Goal: Task Accomplishment & Management: Manage account settings

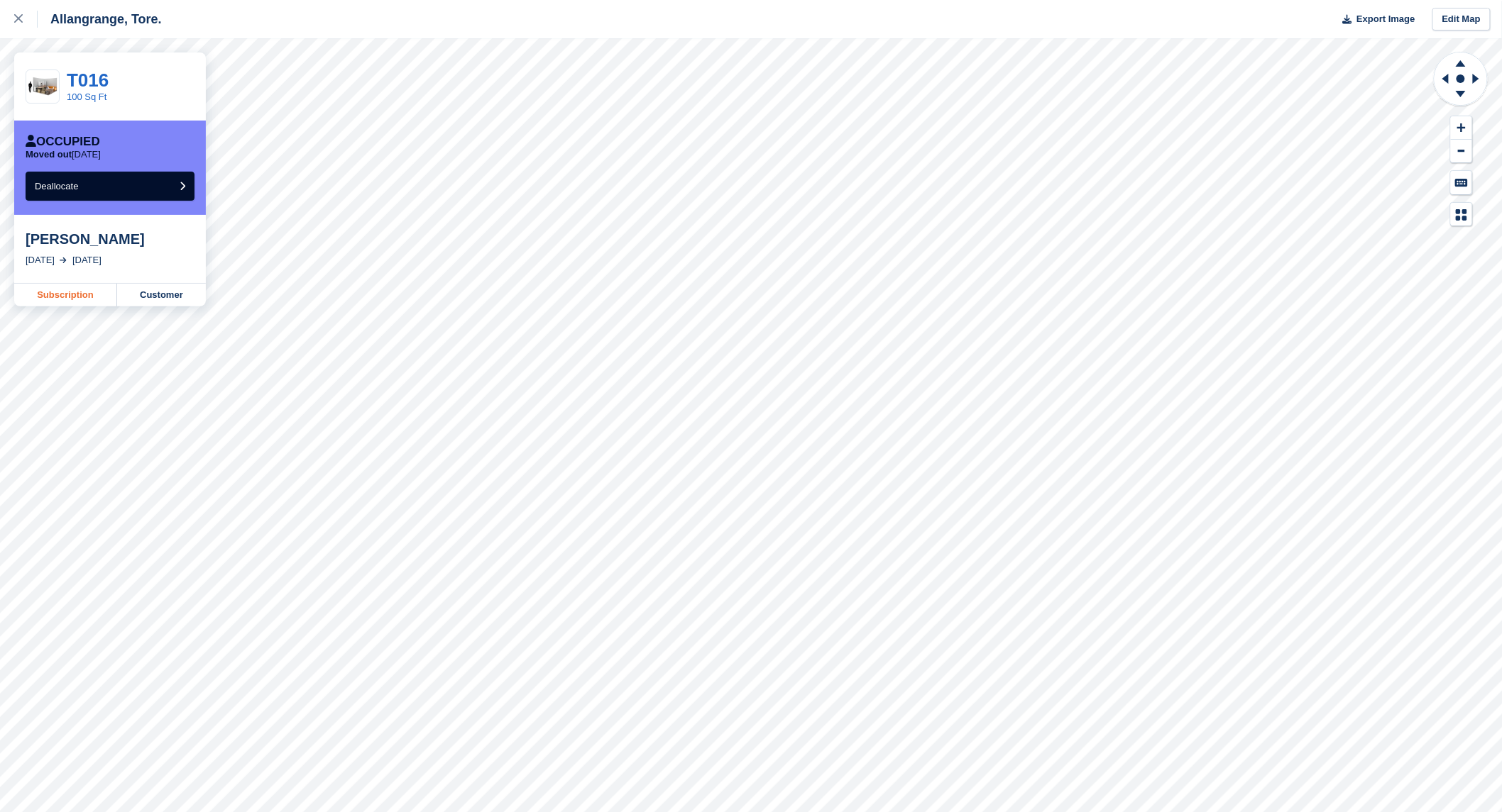
click at [74, 295] on link "Subscription" at bounding box center [65, 295] width 103 height 22
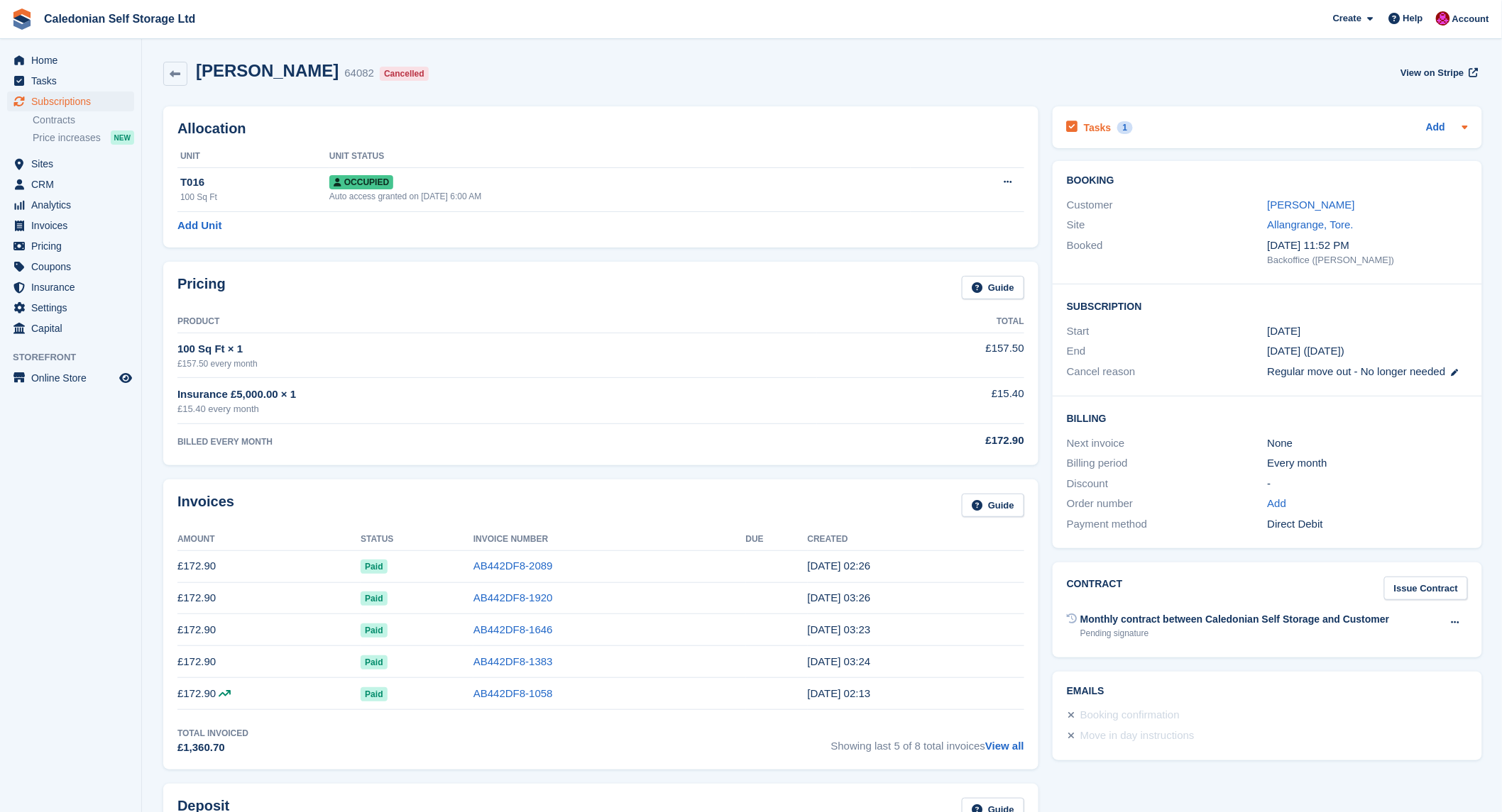
click at [1215, 121] on div "Tasks 1 Add" at bounding box center [1267, 127] width 401 height 19
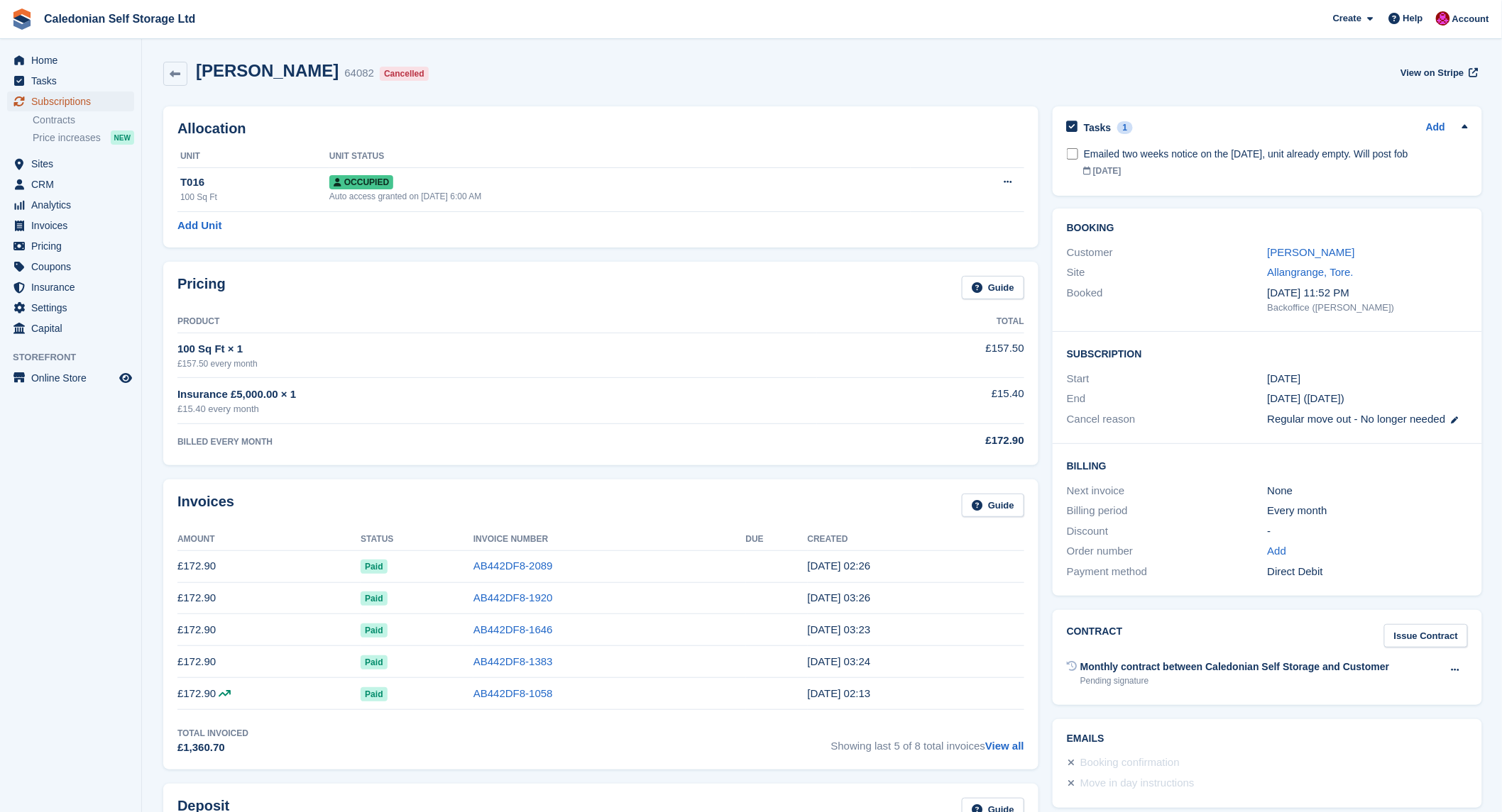
click at [68, 100] on span "Subscriptions" at bounding box center [74, 101] width 85 height 20
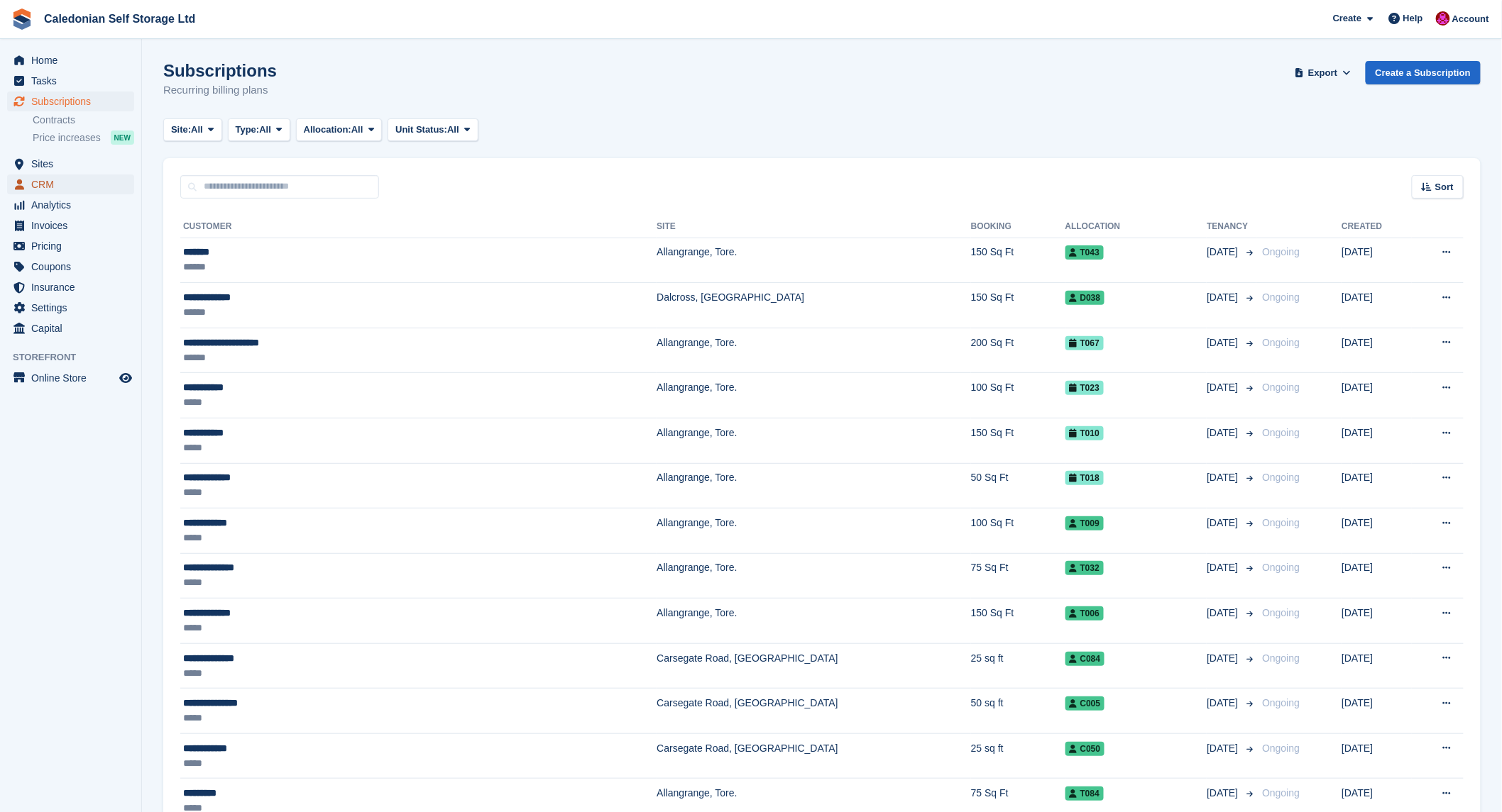
click at [43, 182] on span "CRM" at bounding box center [74, 184] width 85 height 20
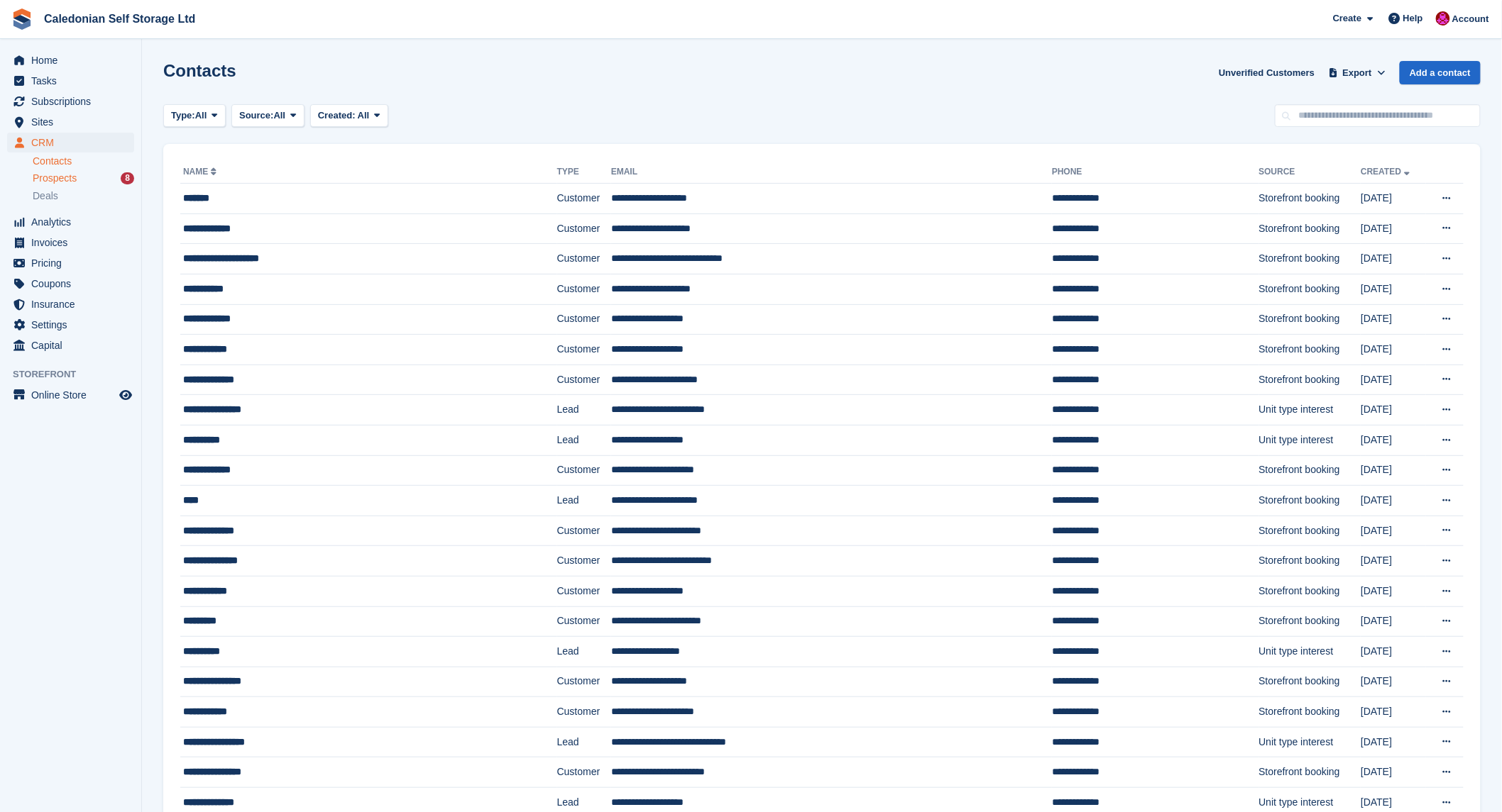
click at [57, 180] on span "Prospects" at bounding box center [55, 179] width 44 height 14
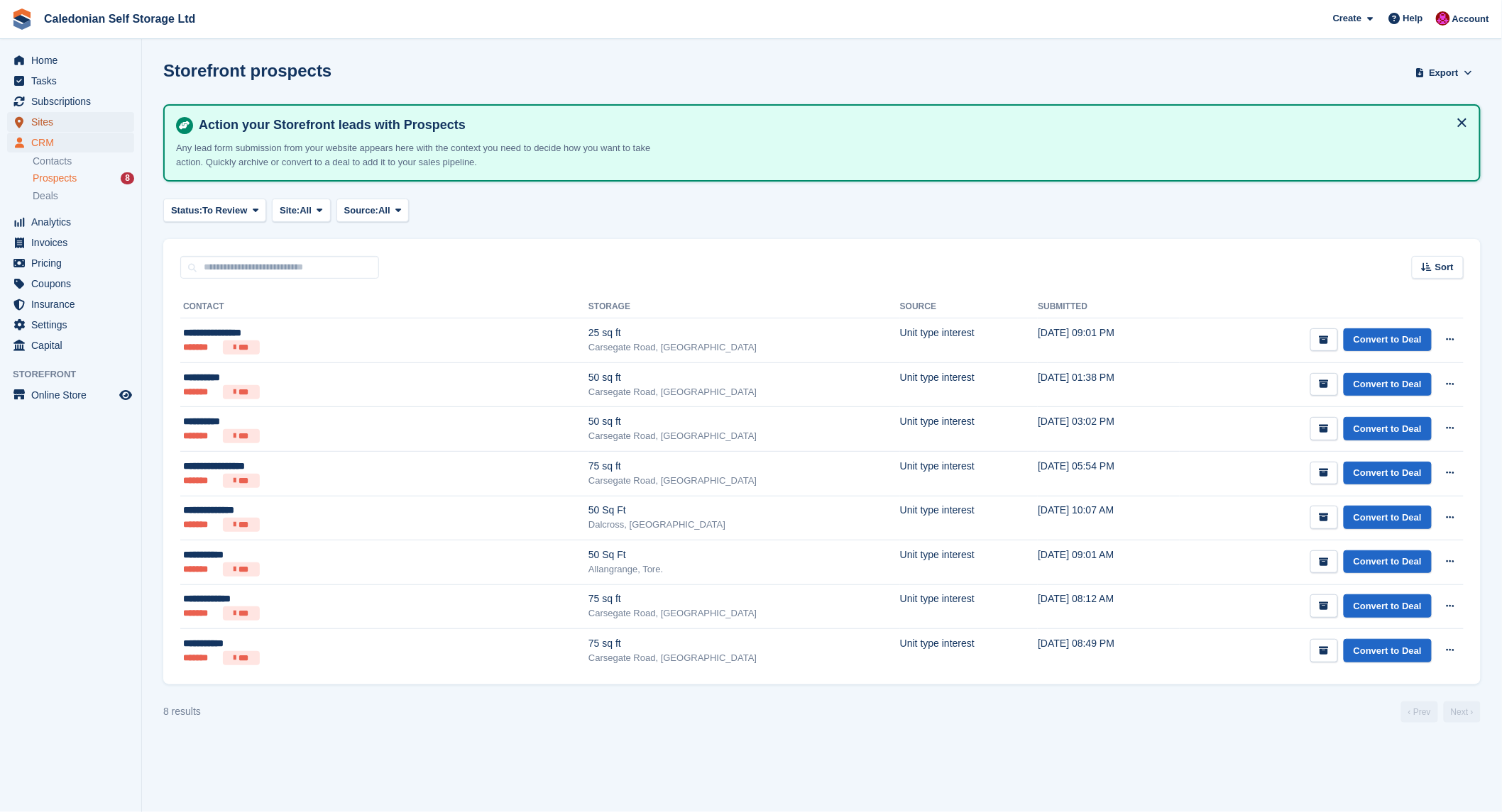
click at [41, 120] on span "Sites" at bounding box center [74, 122] width 85 height 20
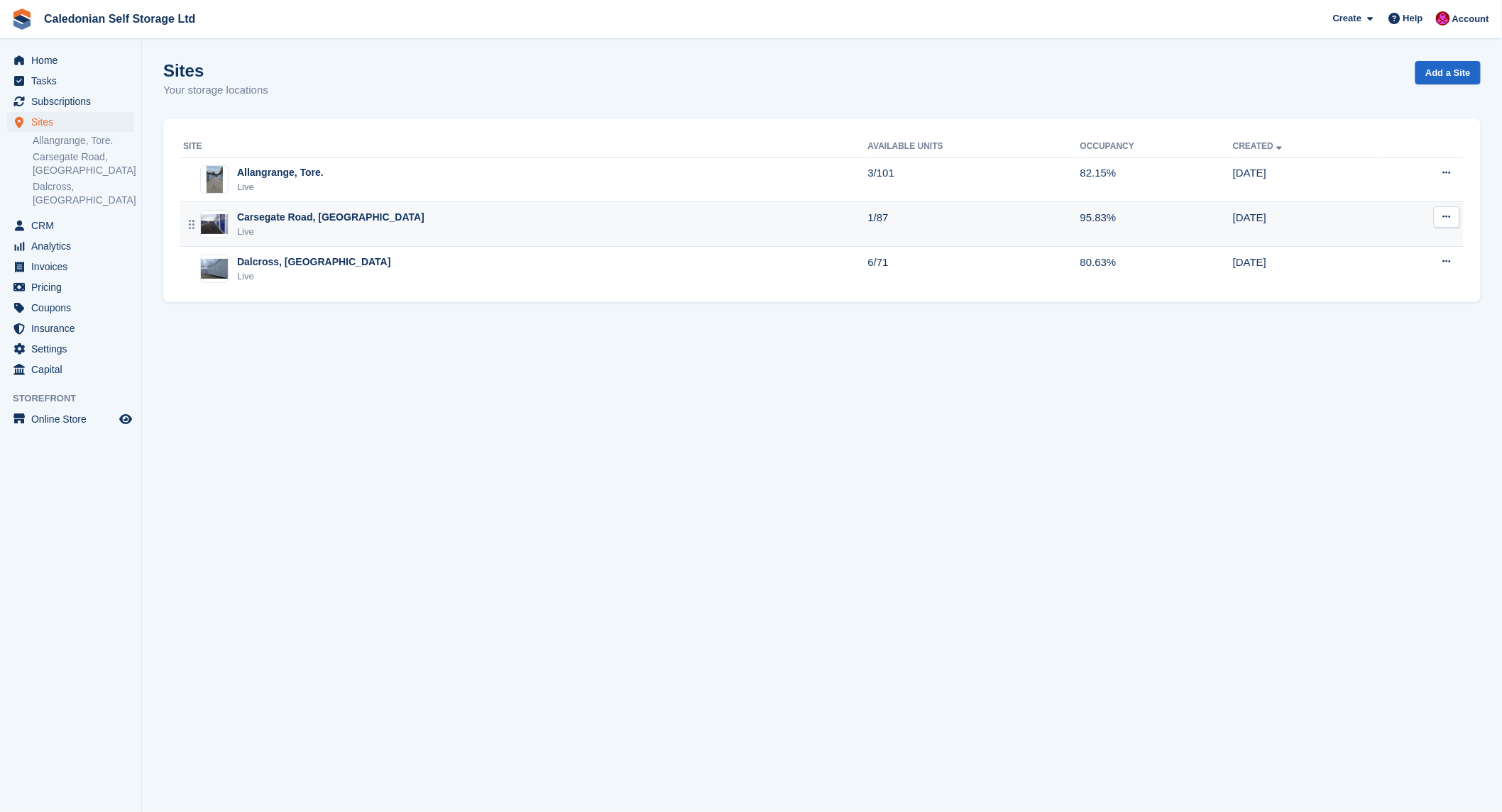
click at [209, 221] on img at bounding box center [214, 225] width 27 height 21
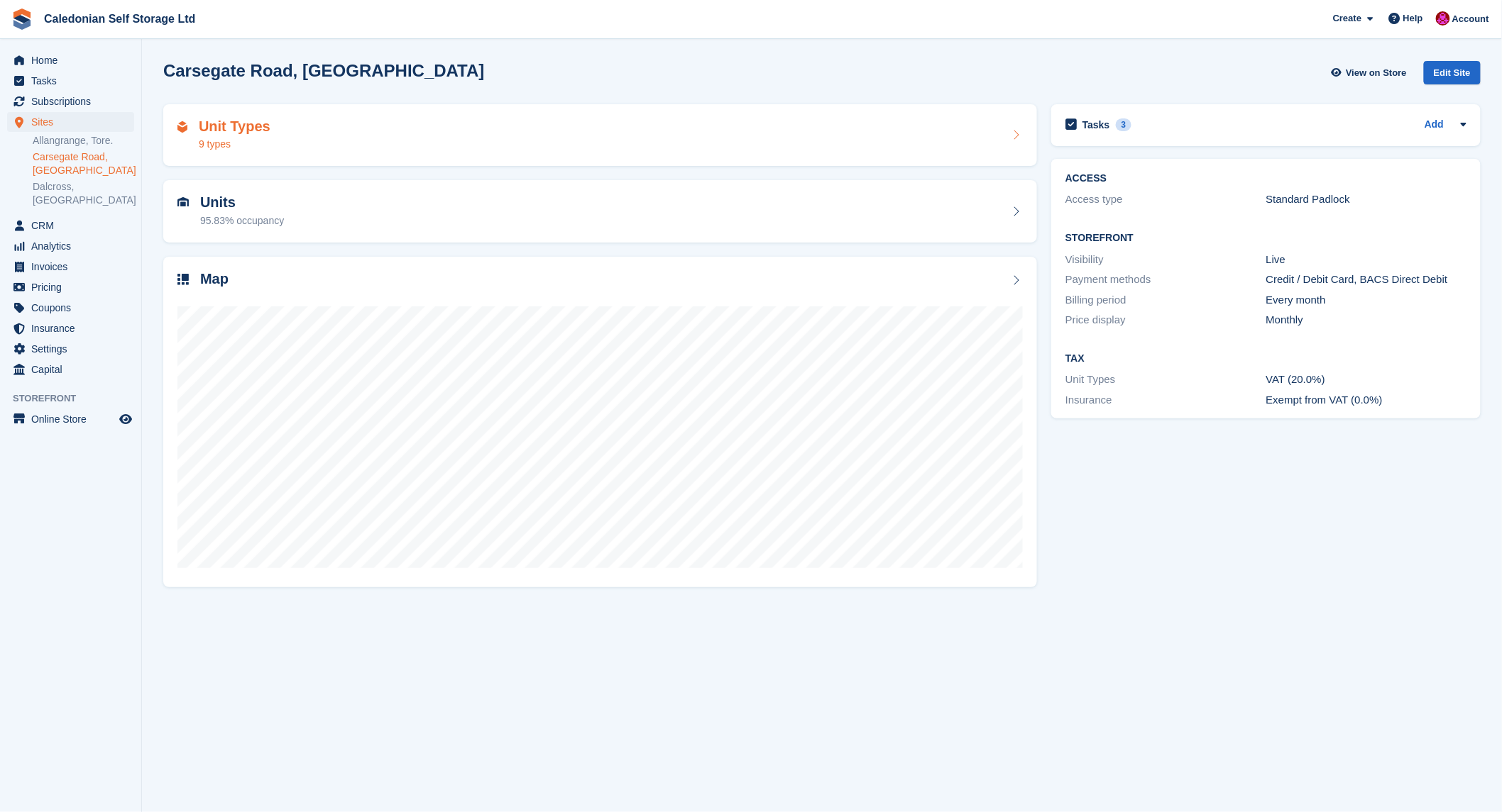
click at [219, 128] on h2 "Unit Types" at bounding box center [234, 126] width 72 height 16
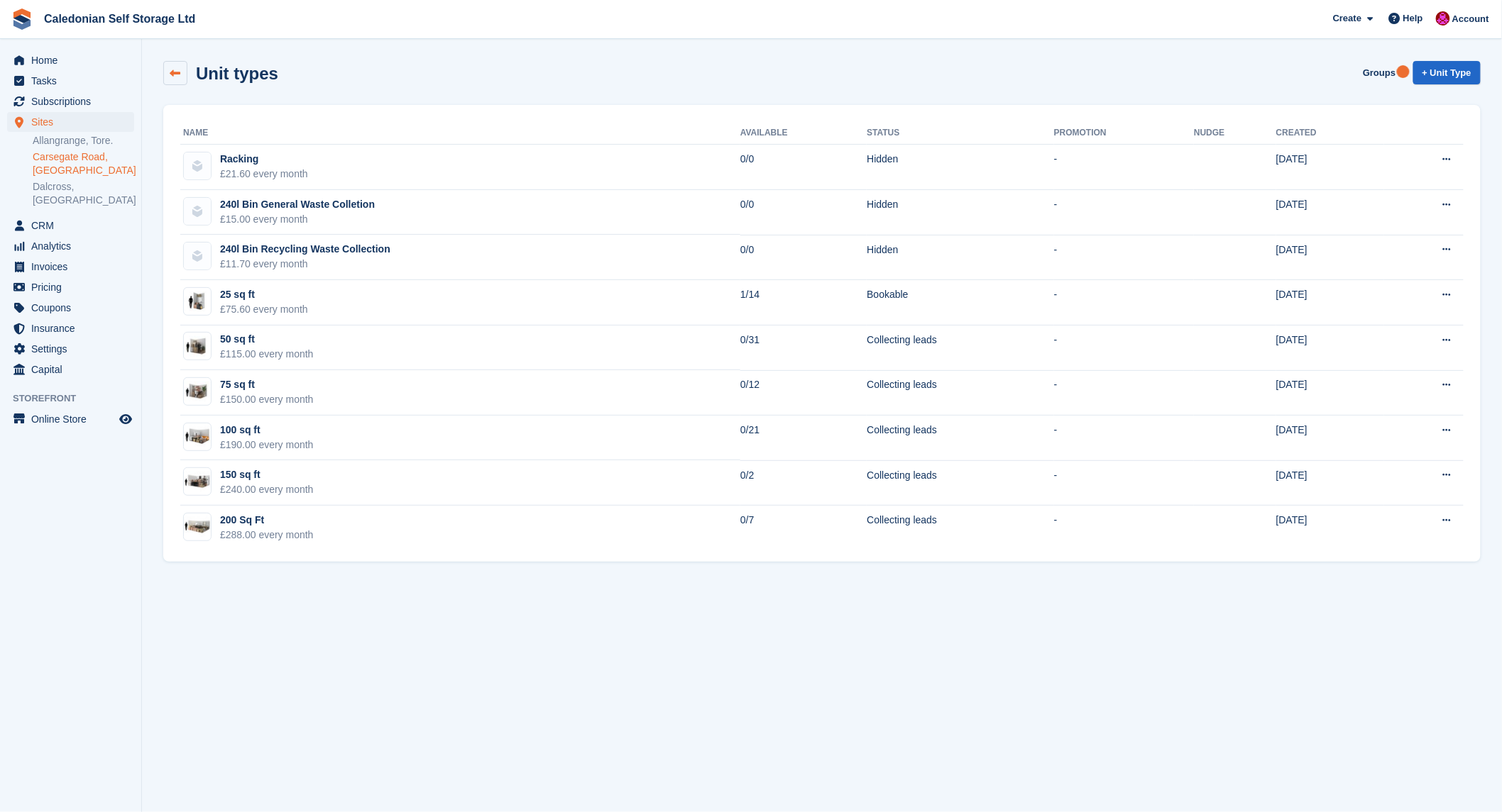
click at [178, 69] on icon at bounding box center [176, 74] width 10 height 10
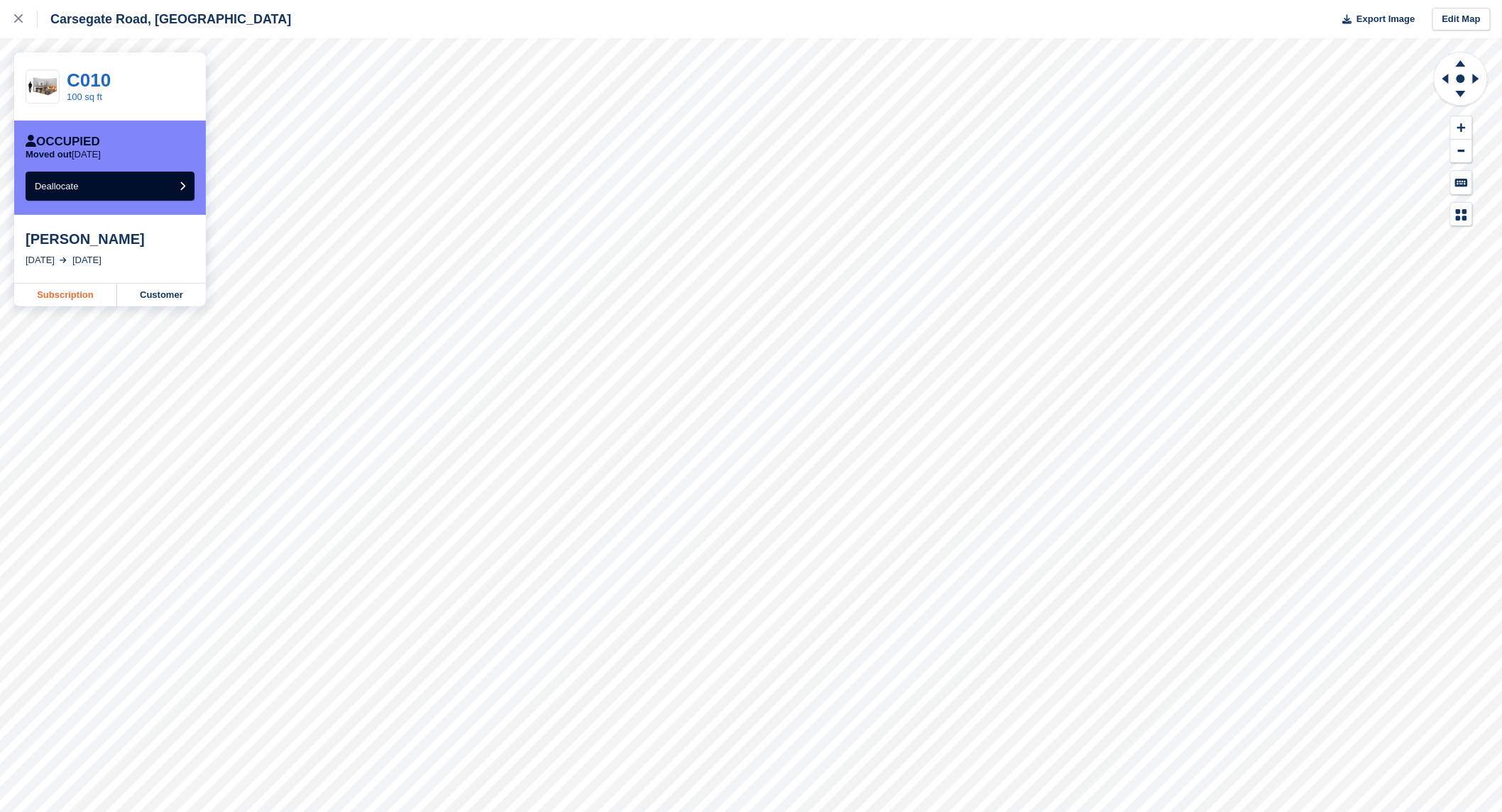
click at [78, 296] on link "Subscription" at bounding box center [65, 295] width 103 height 22
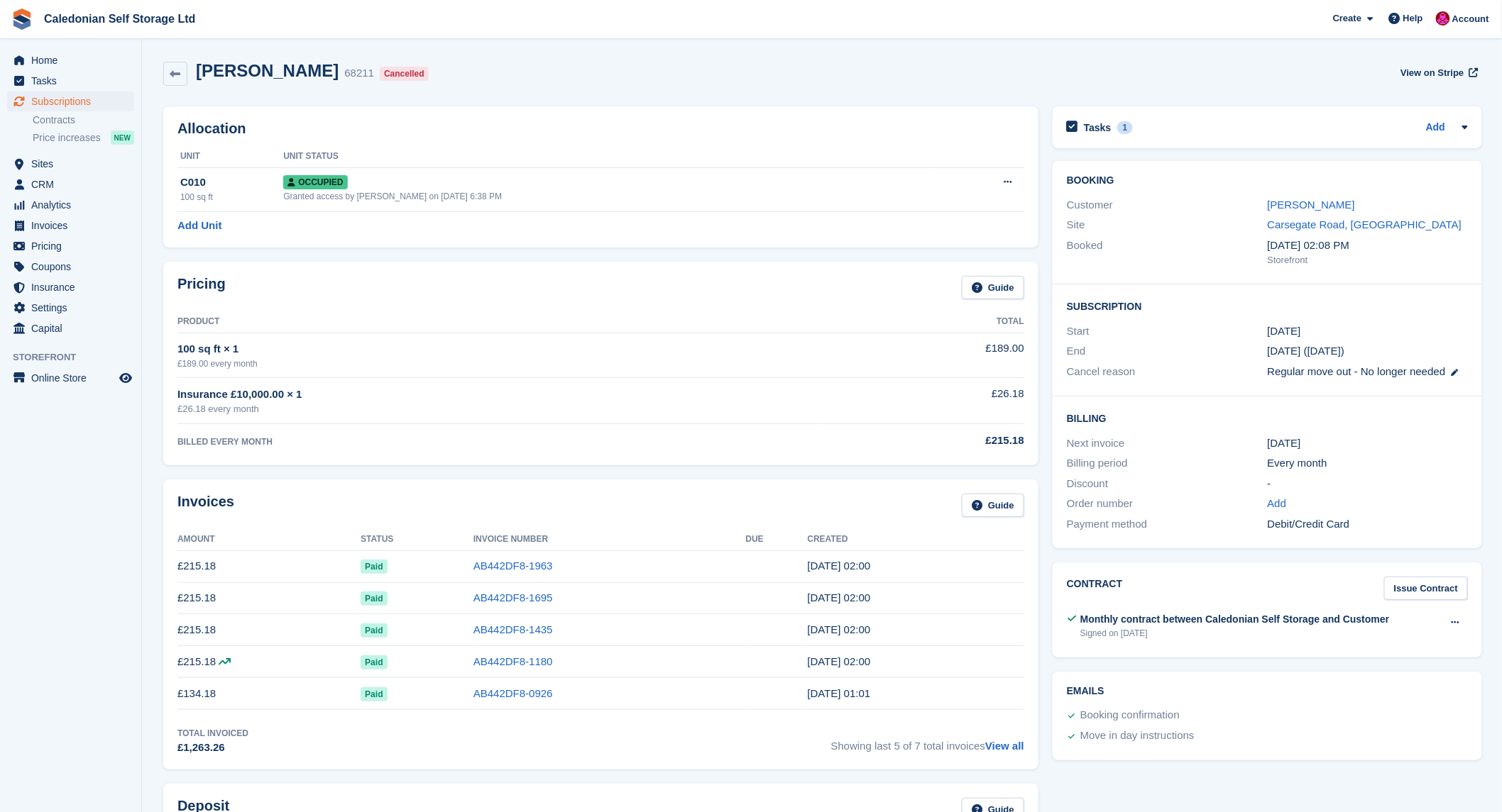
click at [1238, 140] on div "Tasks 1 Add [PERSON_NAME] c10 emailed [DATE] leaving [DATE] Aug" at bounding box center [1267, 127] width 429 height 42
click at [1336, 131] on div "Tasks 1 Add" at bounding box center [1267, 127] width 401 height 19
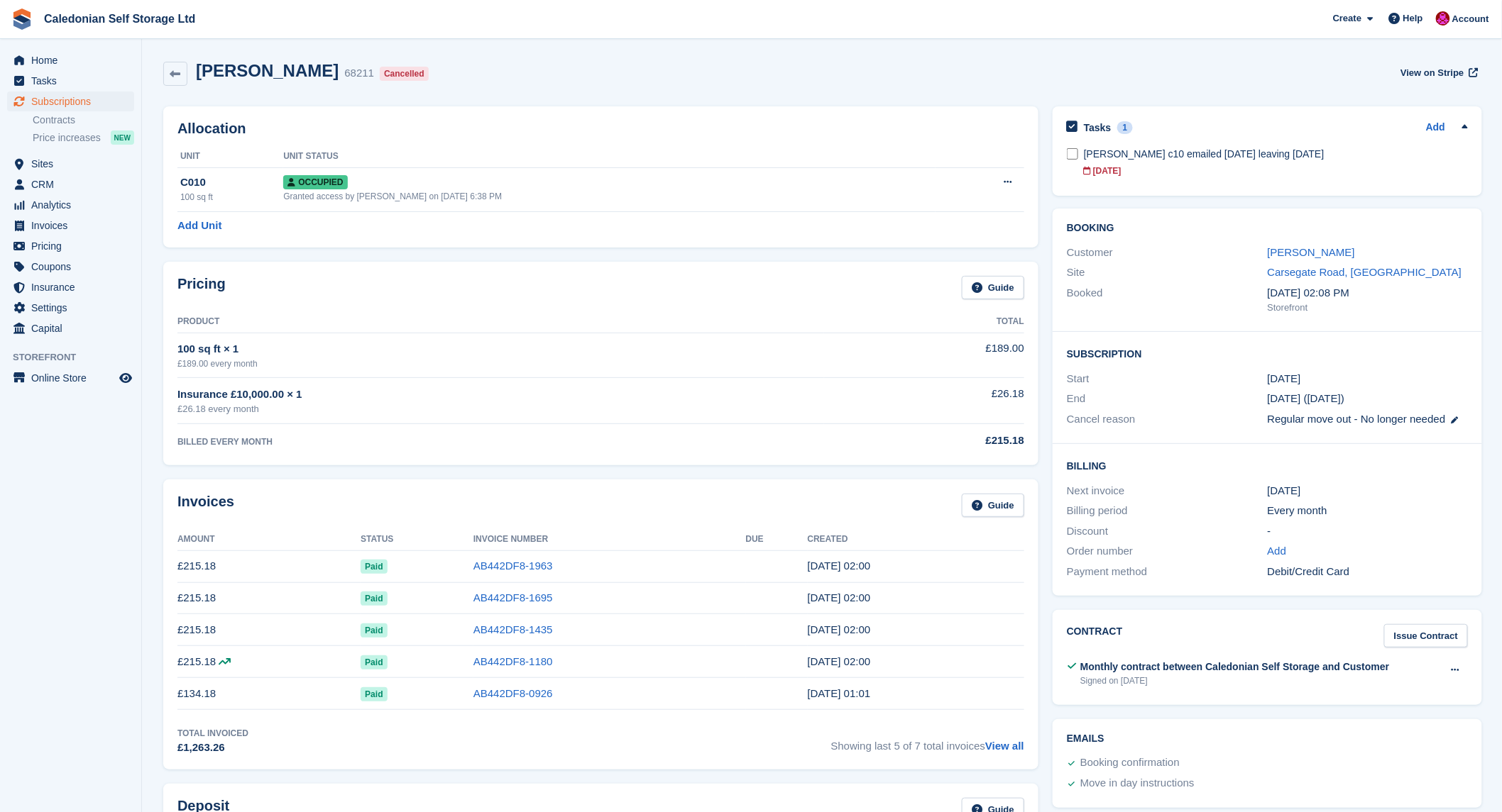
click at [1195, 749] on div "Emails Booking confirmation Move in day instructions" at bounding box center [1267, 764] width 429 height 89
click at [1389, 161] on div "Emma Maclennan c10 emailed 27th August leaving 10th August" at bounding box center [1276, 154] width 384 height 15
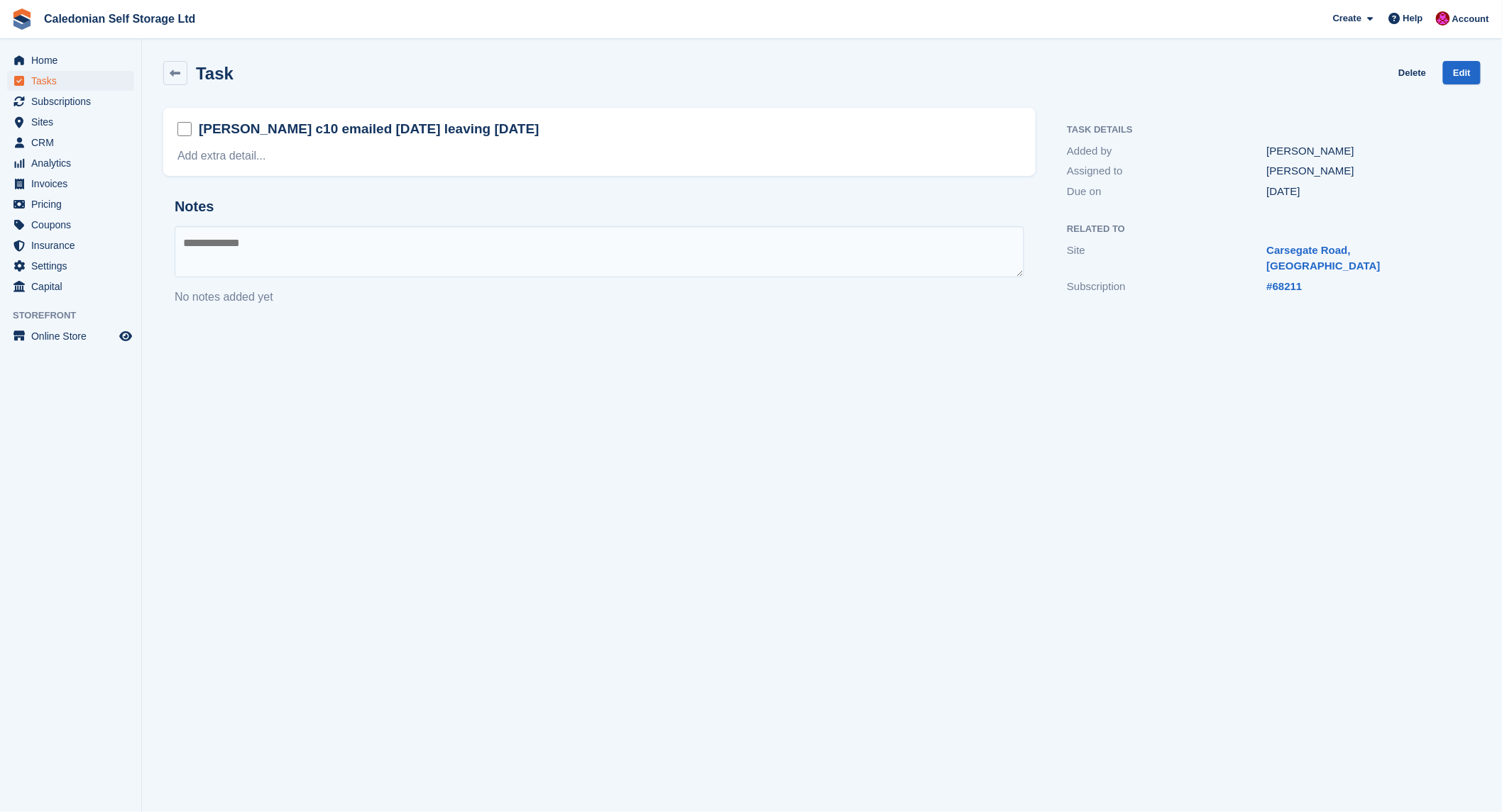
click at [619, 128] on div "Emma Maclennan c10 emailed 27th August leaving 10th August" at bounding box center [599, 130] width 844 height 22
click at [202, 157] on link "Add extra detail..." at bounding box center [221, 156] width 89 height 12
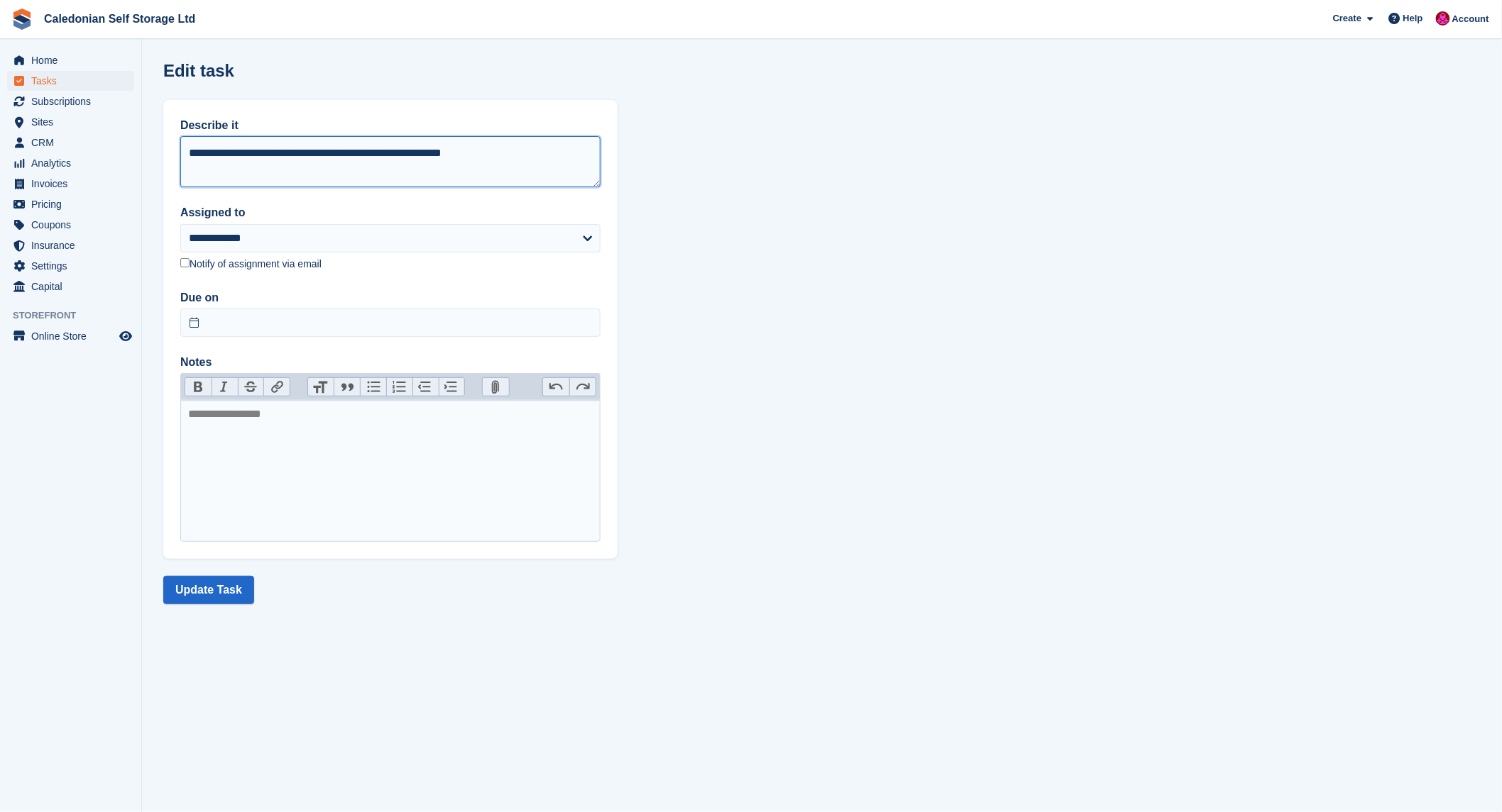
click at [550, 157] on textarea "**********" at bounding box center [390, 161] width 420 height 51
type textarea "**********"
click at [206, 596] on button "Update Task" at bounding box center [209, 590] width 91 height 29
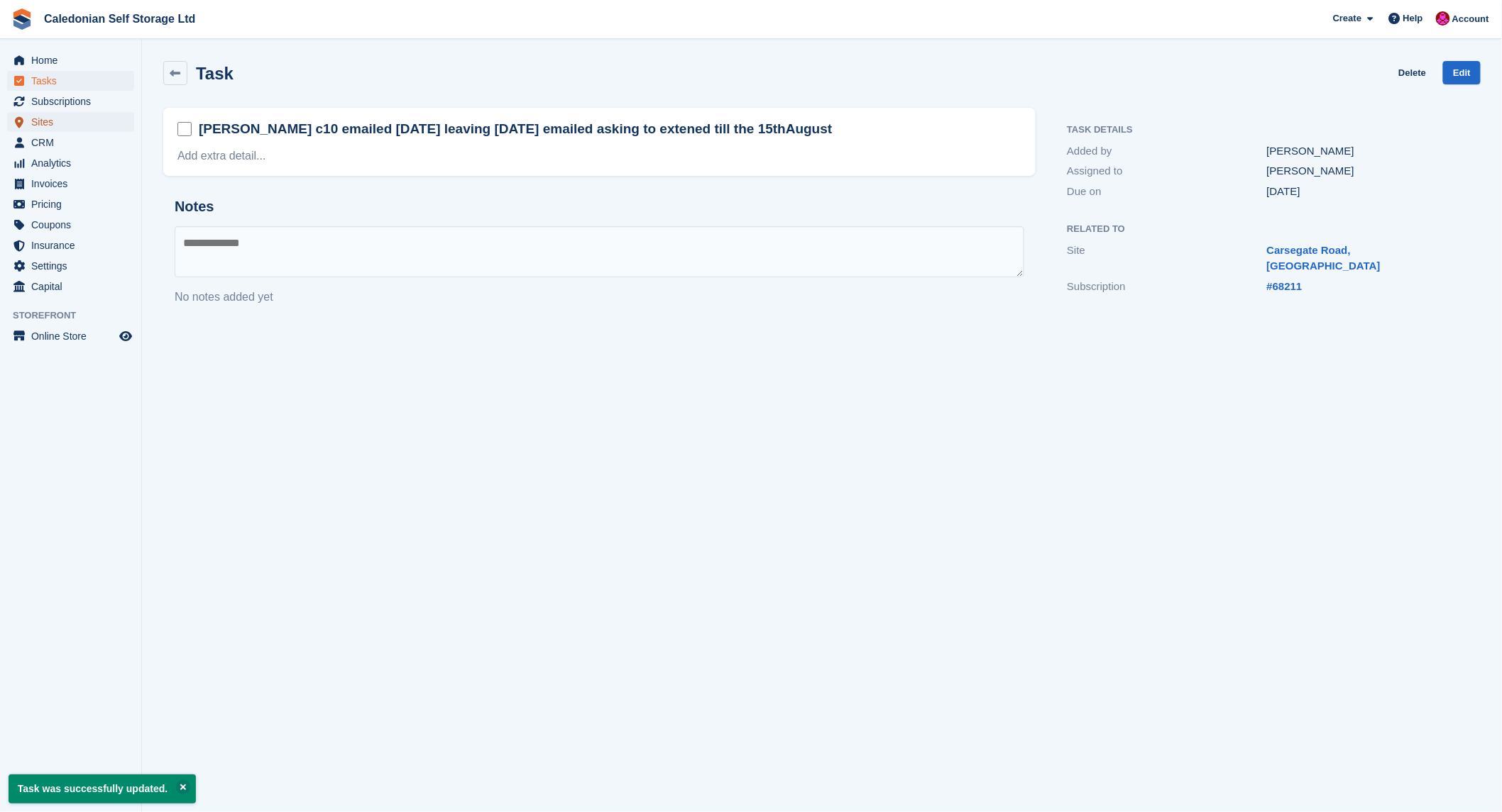
click at [42, 118] on span "Sites" at bounding box center [74, 122] width 85 height 20
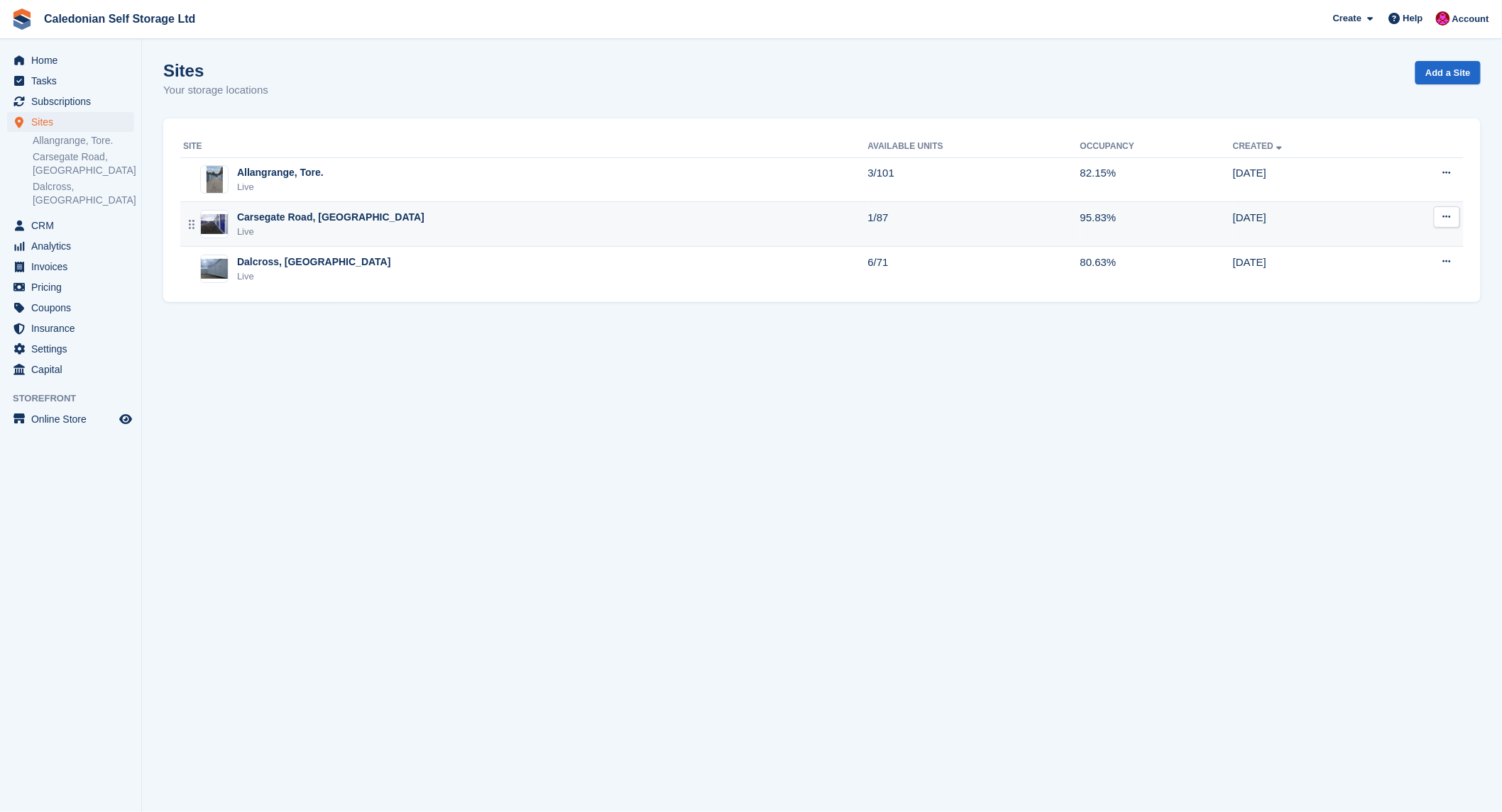
click at [268, 214] on div "Carsegate Road, [GEOGRAPHIC_DATA]" at bounding box center [331, 217] width 188 height 15
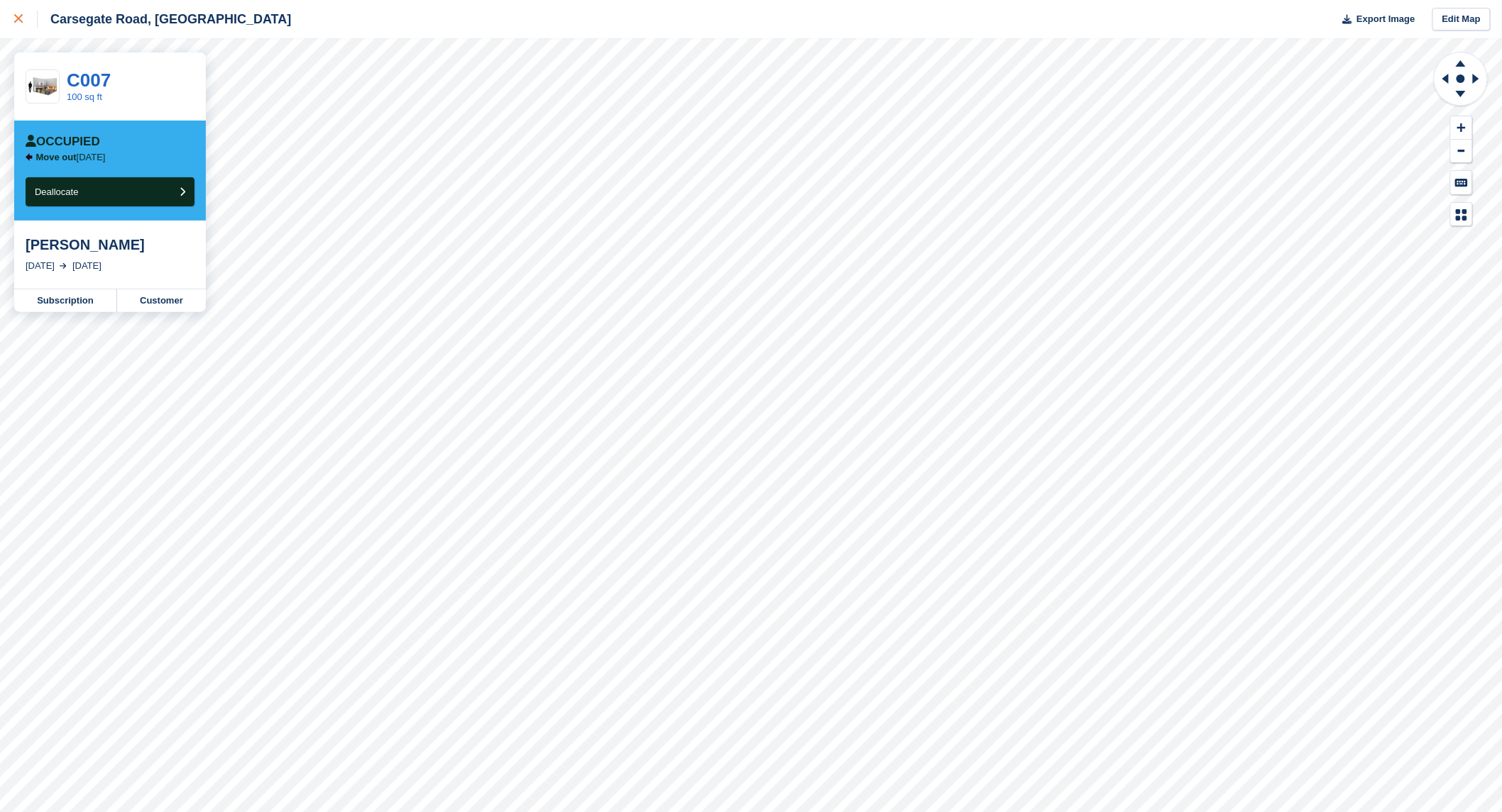
click at [16, 11] on div at bounding box center [25, 19] width 23 height 17
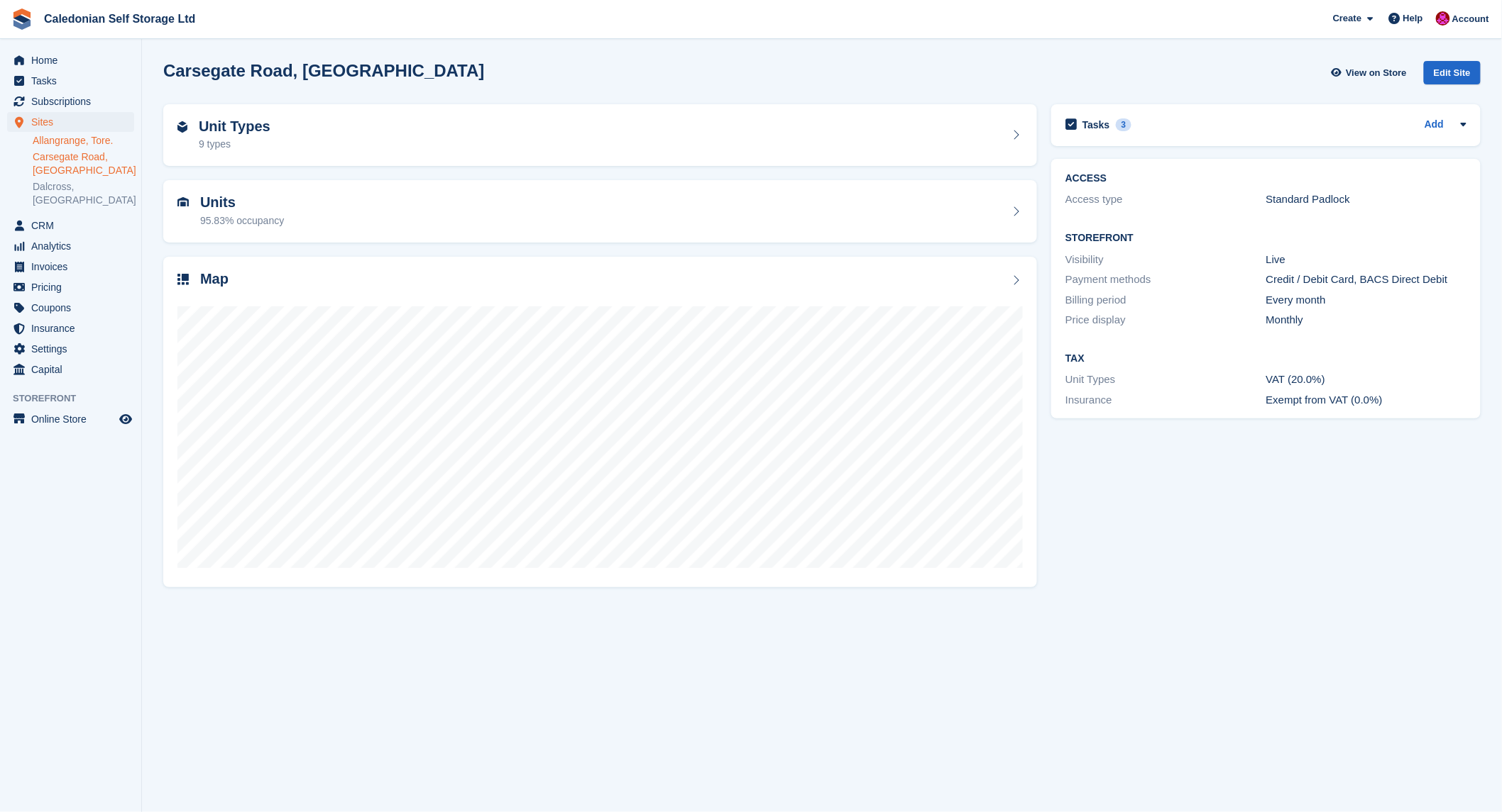
click at [90, 137] on link "Allangrange, Tore." at bounding box center [83, 141] width 101 height 14
click at [227, 125] on h2 "Unit Types" at bounding box center [234, 126] width 72 height 16
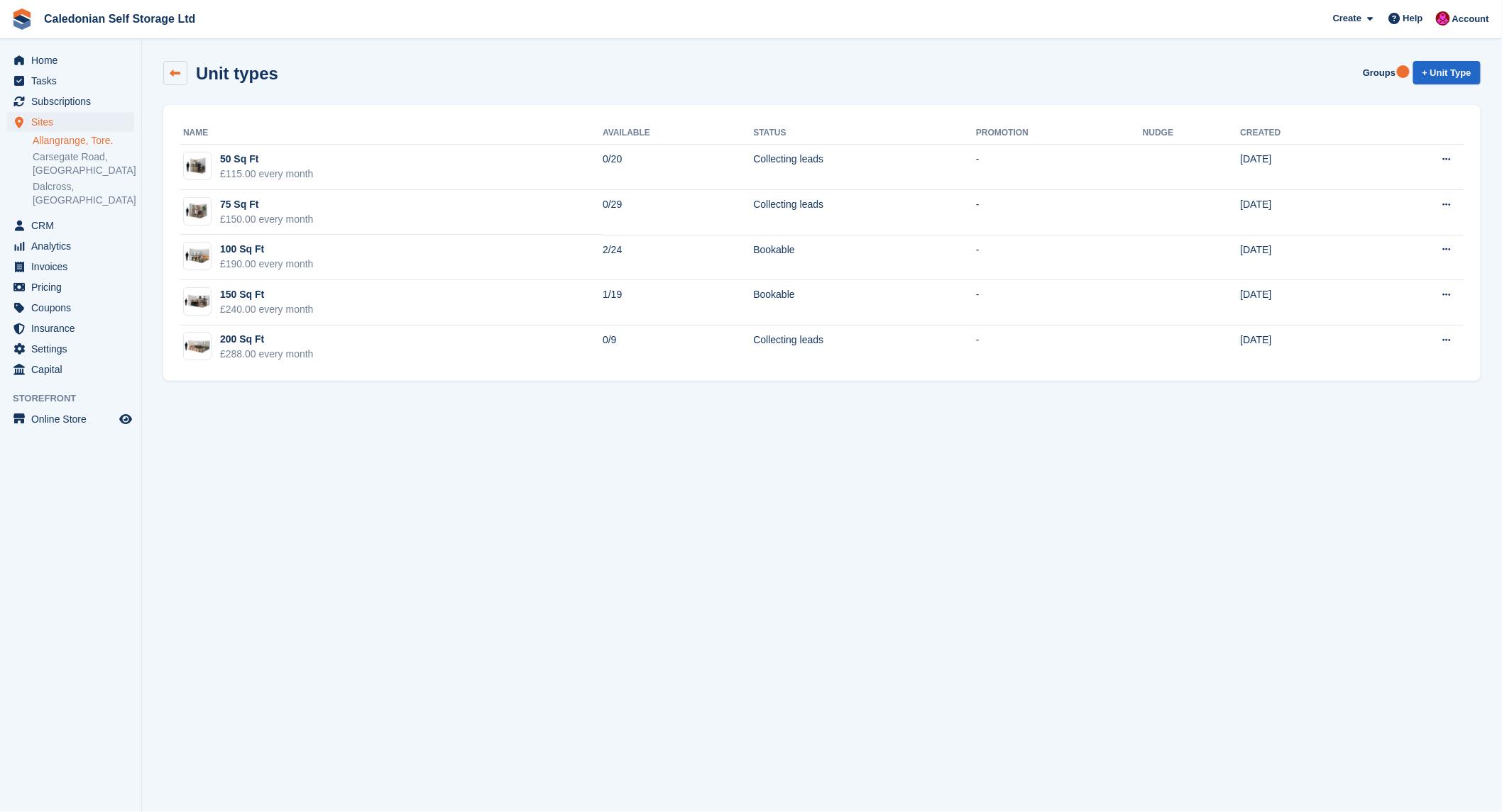
click at [171, 66] on link at bounding box center [176, 74] width 24 height 24
